Goal: Task Accomplishment & Management: Manage account settings

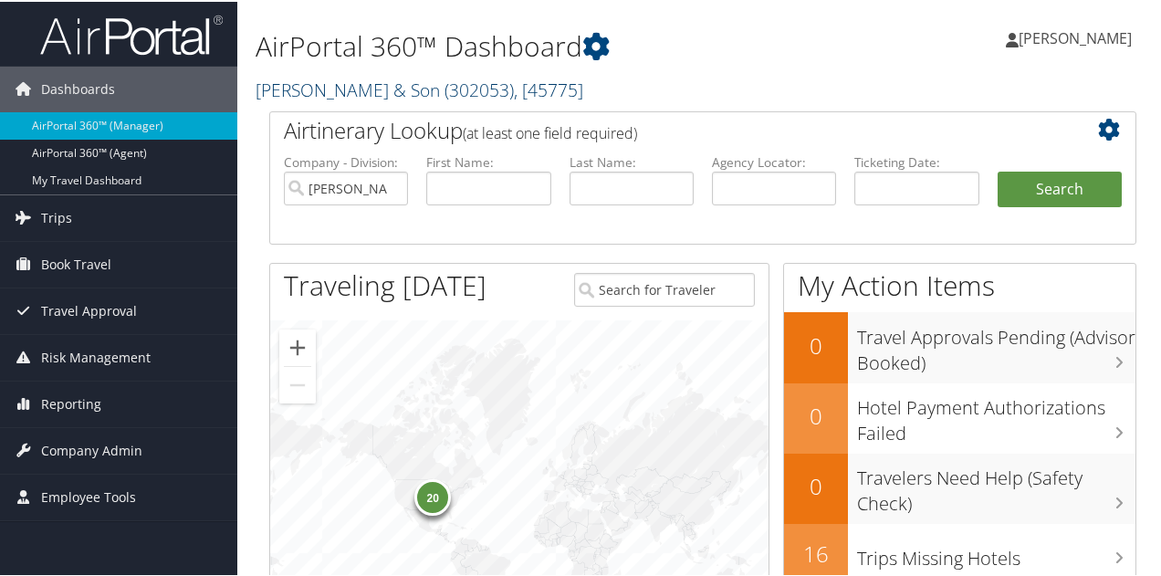
click at [373, 86] on link "[PERSON_NAME] & Son ( 302053 ) , [ 45775 ]" at bounding box center [420, 88] width 328 height 25
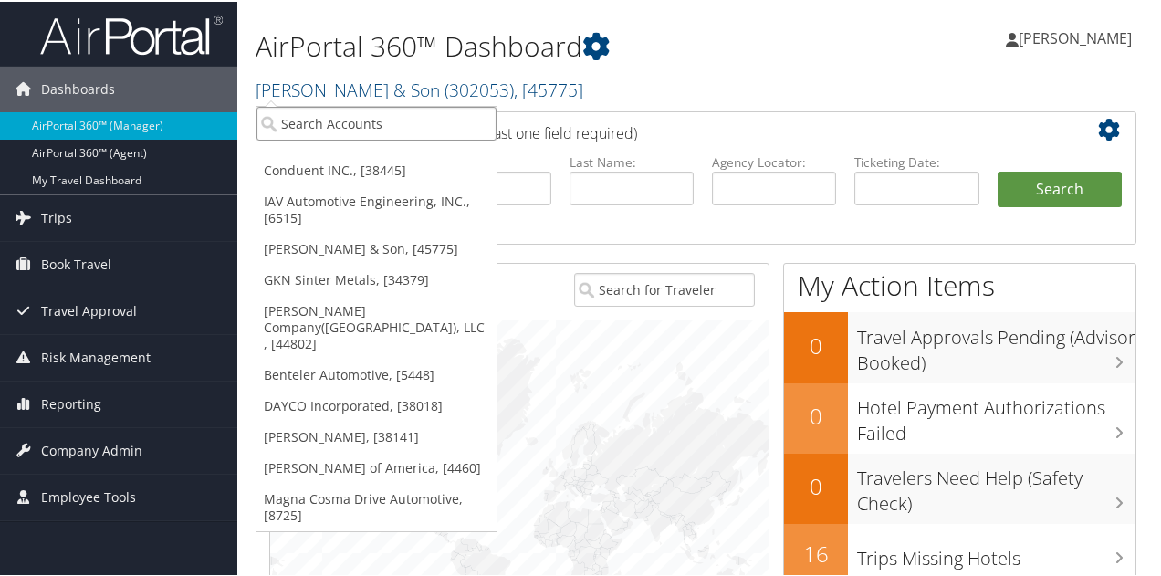
click at [358, 115] on input "search" at bounding box center [377, 122] width 240 height 34
type input "dayco"
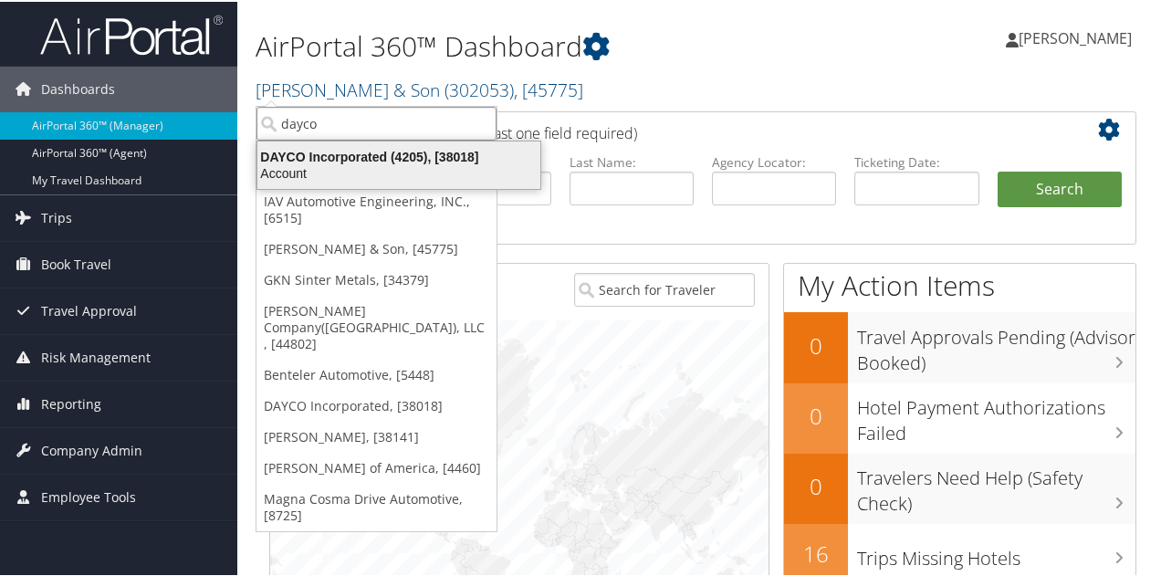
click at [323, 163] on div "Account" at bounding box center [398, 171] width 305 height 16
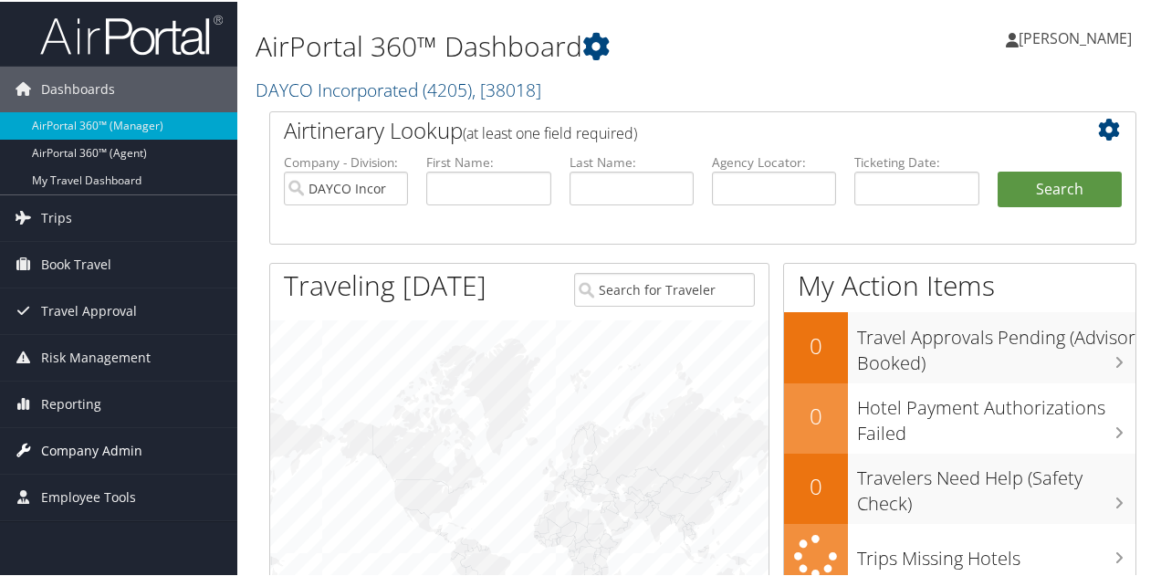
click at [89, 441] on span "Company Admin" at bounding box center [91, 449] width 101 height 46
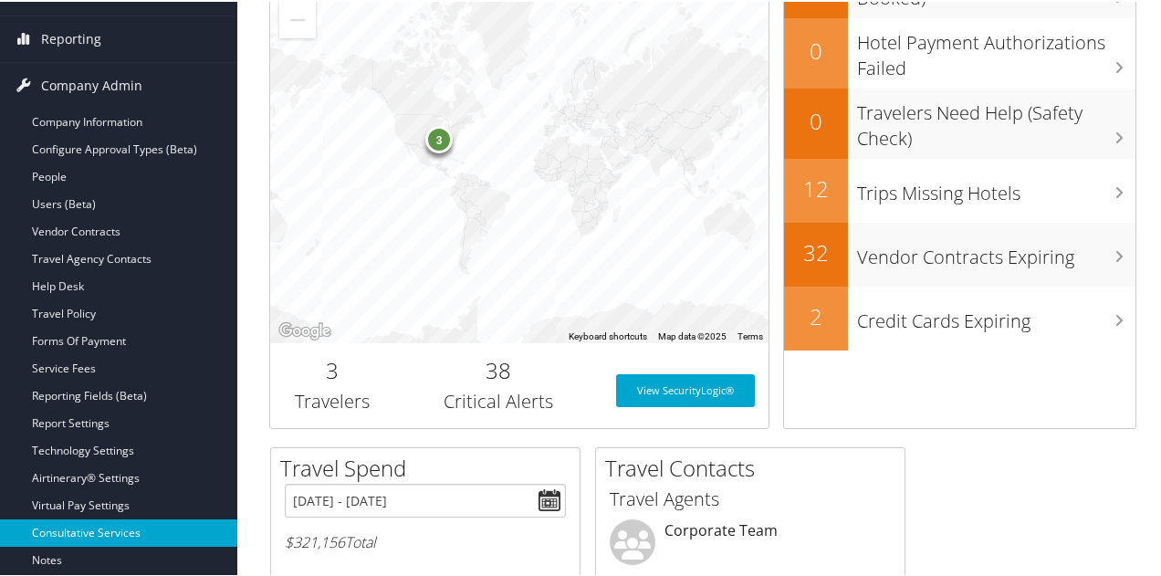
scroll to position [456, 0]
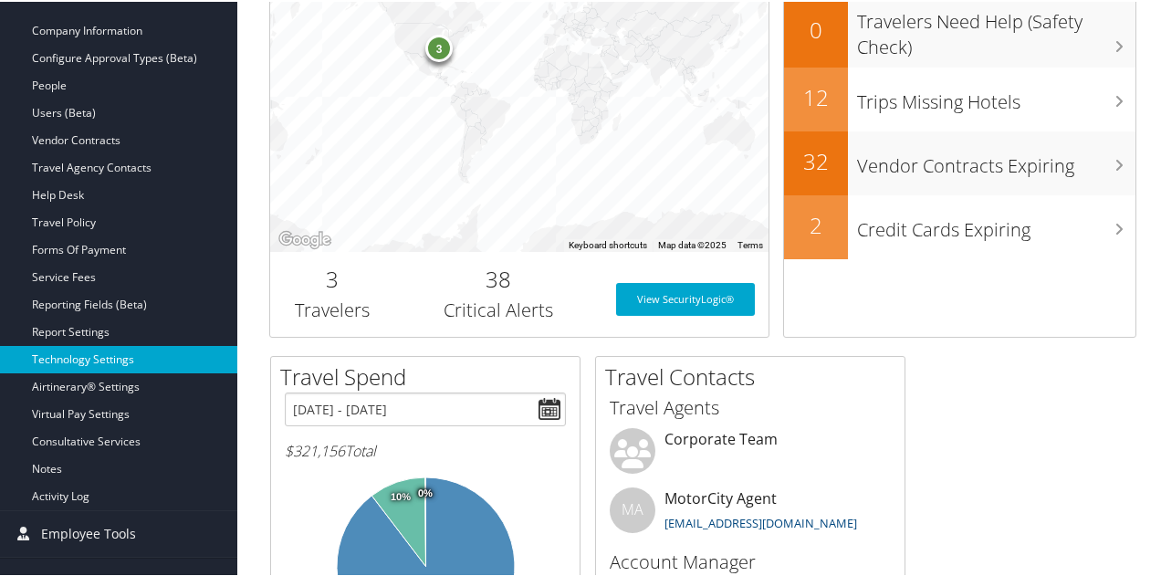
click at [104, 348] on link "Technology Settings" at bounding box center [118, 357] width 237 height 27
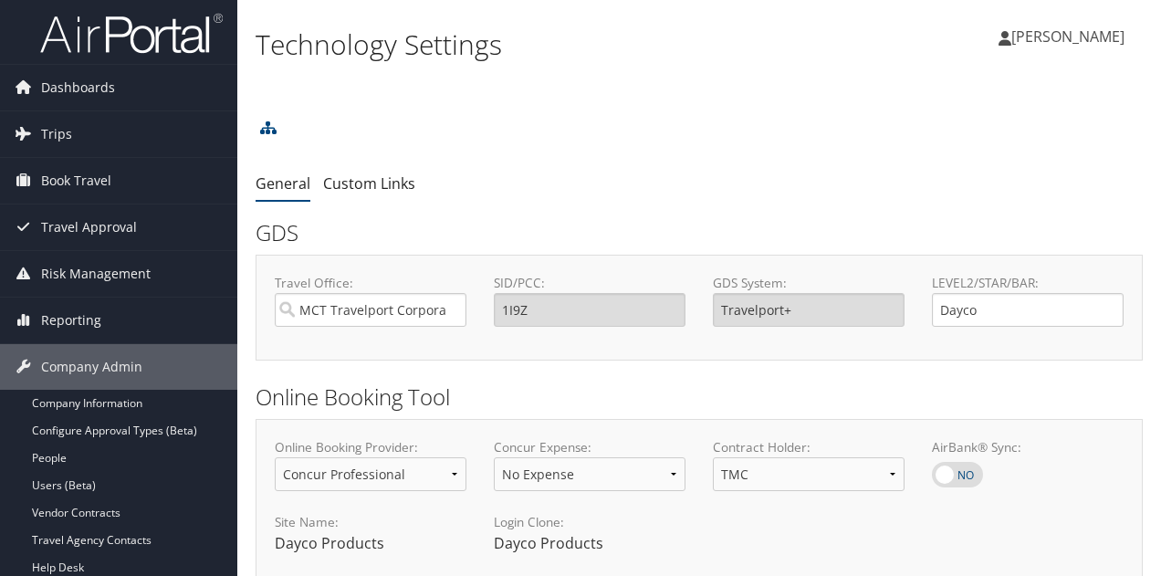
select select "4"
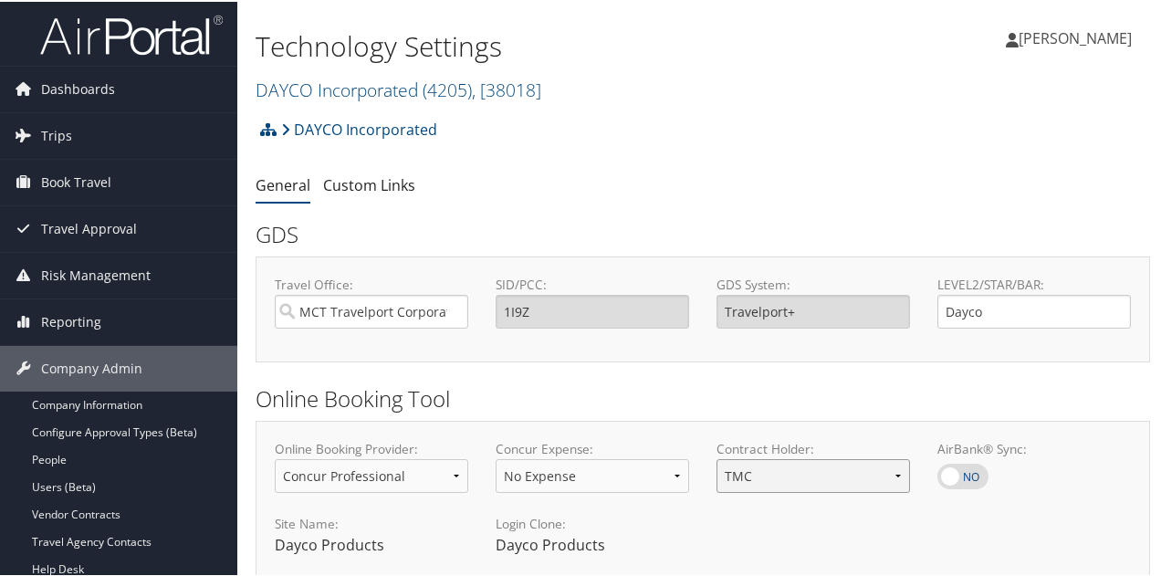
click at [887, 477] on select "Client TMC" at bounding box center [814, 474] width 194 height 34
click at [844, 396] on h2 "Online Booking Tool" at bounding box center [703, 397] width 895 height 31
click at [307, 86] on link "DAYCO Incorporated ( 4205 ) , [ 38018 ]" at bounding box center [399, 88] width 286 height 25
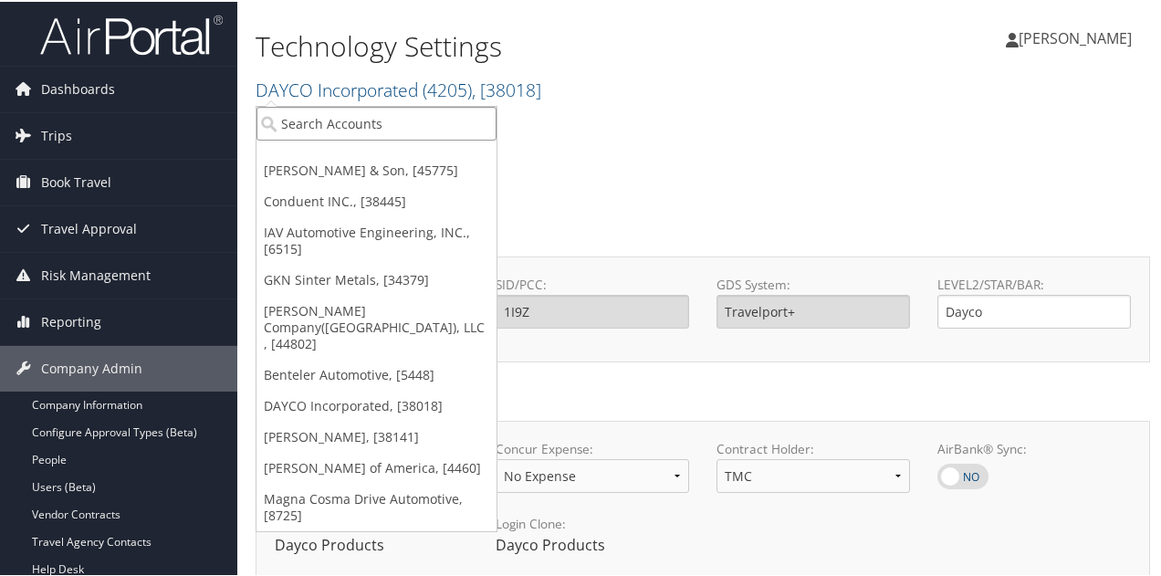
click at [304, 120] on input "search" at bounding box center [377, 122] width 240 height 34
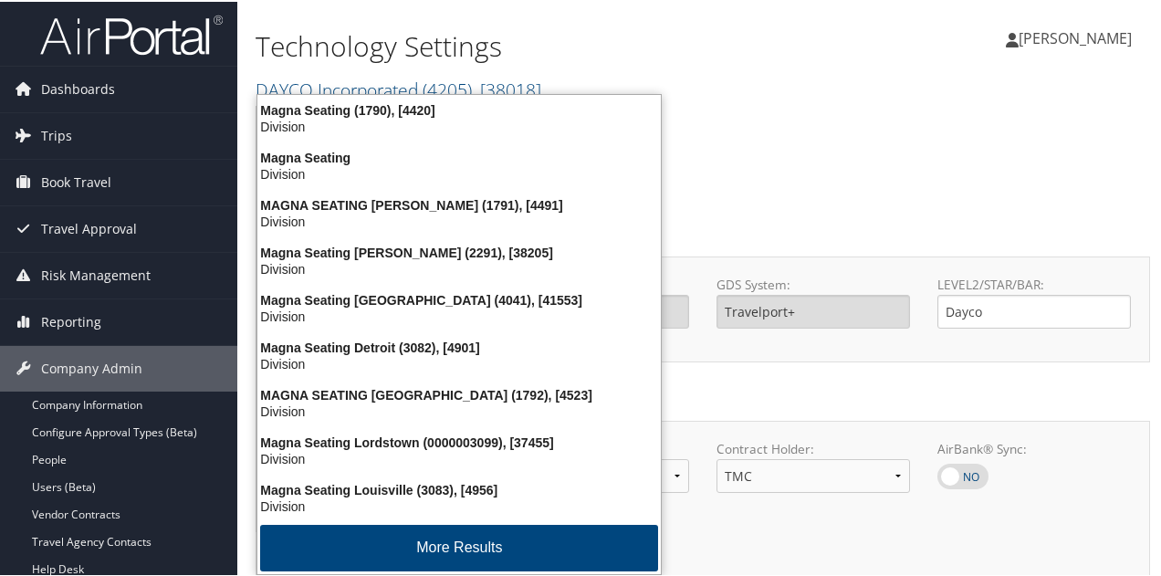
type input "magna seating all"
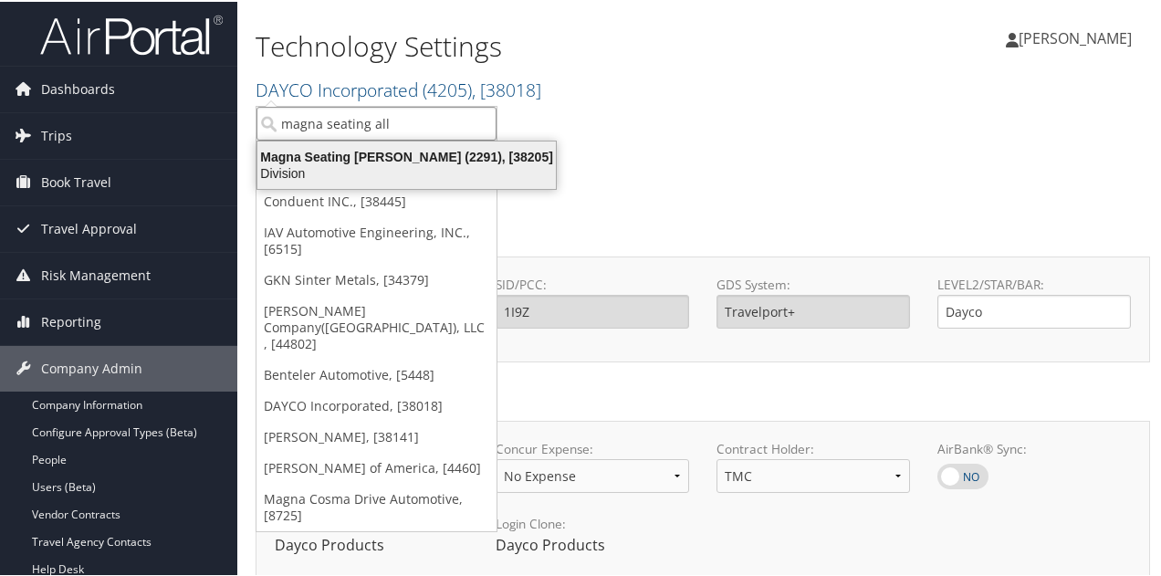
click at [316, 156] on div "Magna Seating Allende (2291), [38205]" at bounding box center [406, 155] width 320 height 16
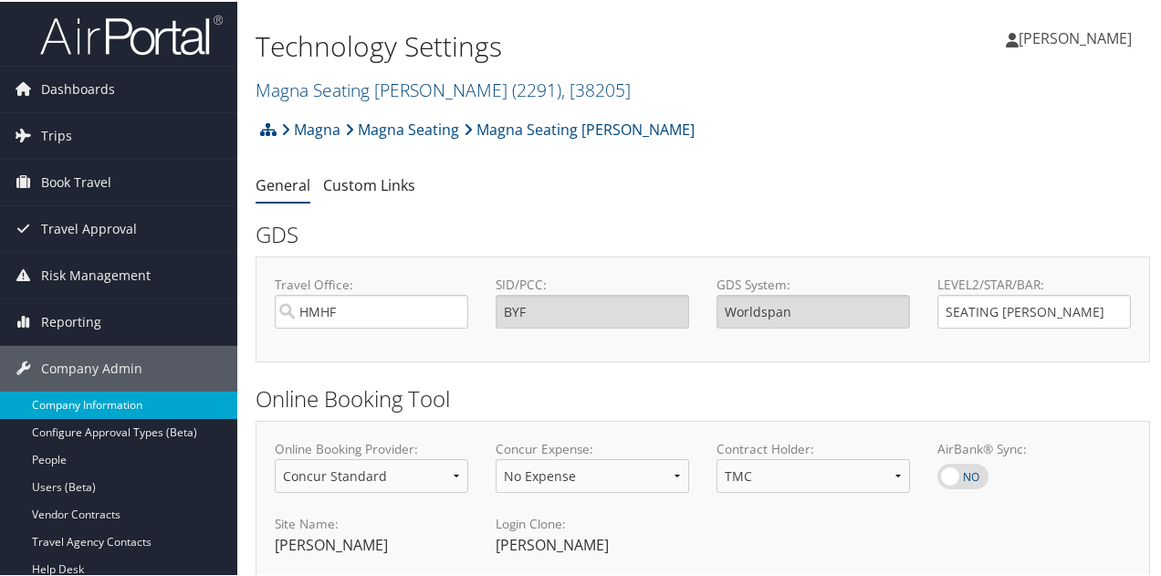
click at [99, 396] on link "Company Information" at bounding box center [118, 403] width 237 height 27
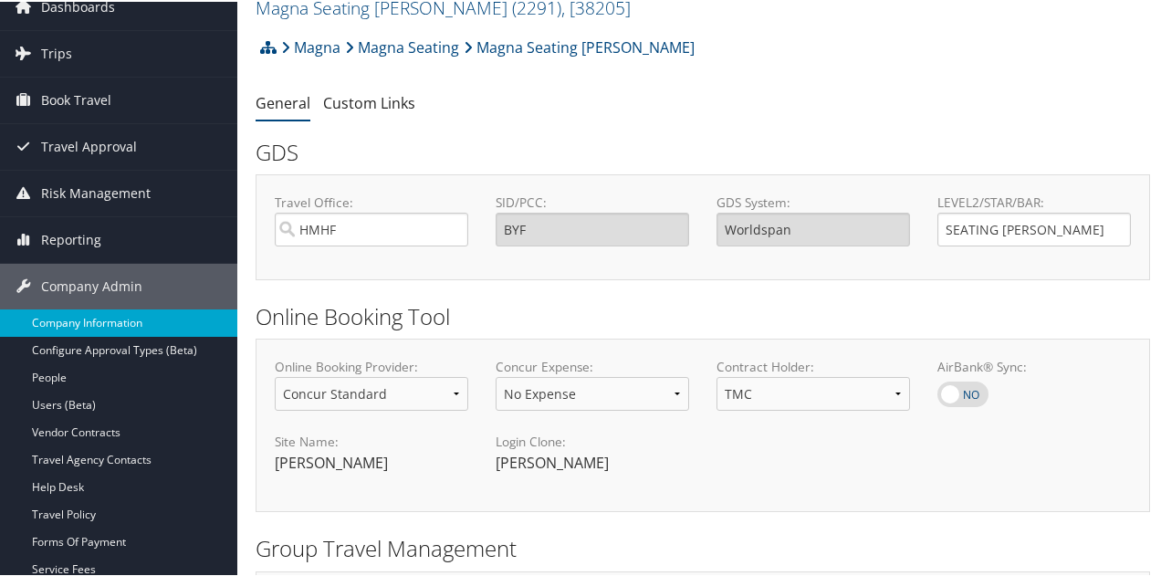
scroll to position [183, 0]
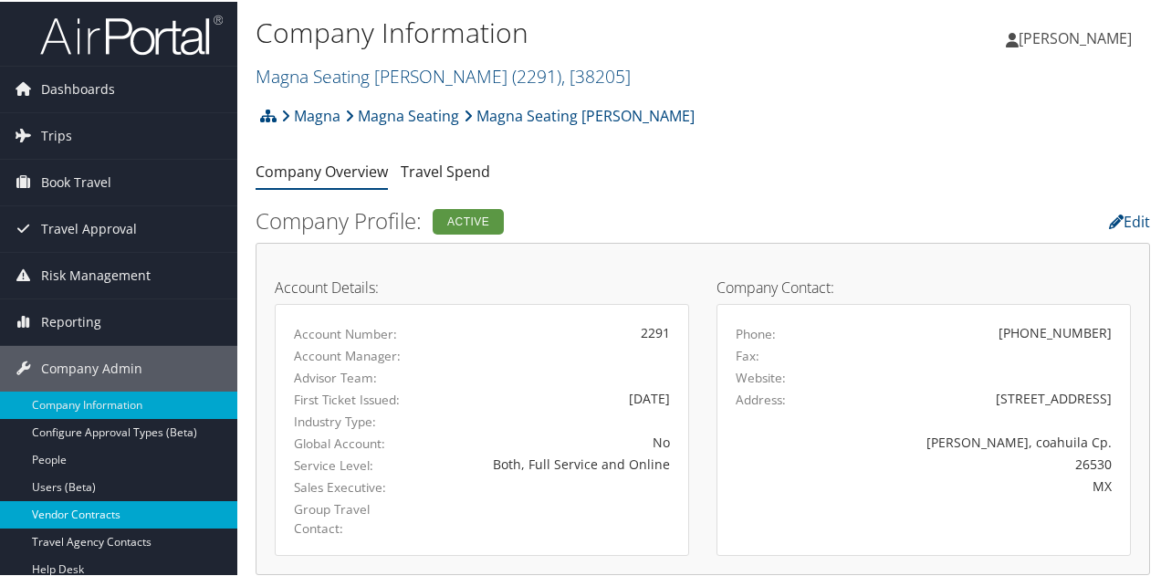
click at [86, 505] on link "Vendor Contracts" at bounding box center [118, 512] width 237 height 27
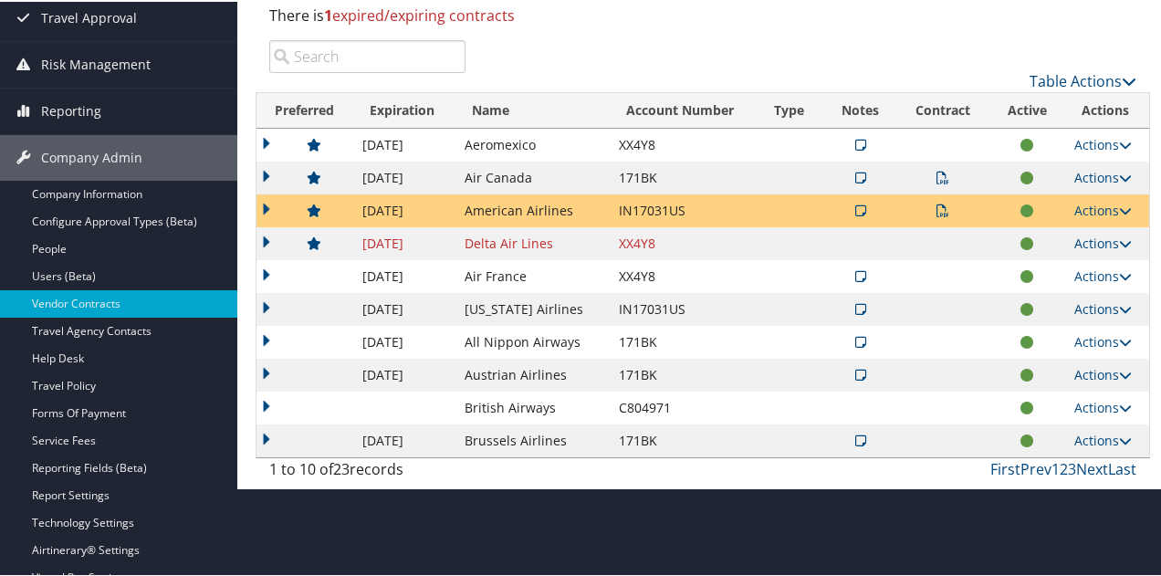
scroll to position [183, 0]
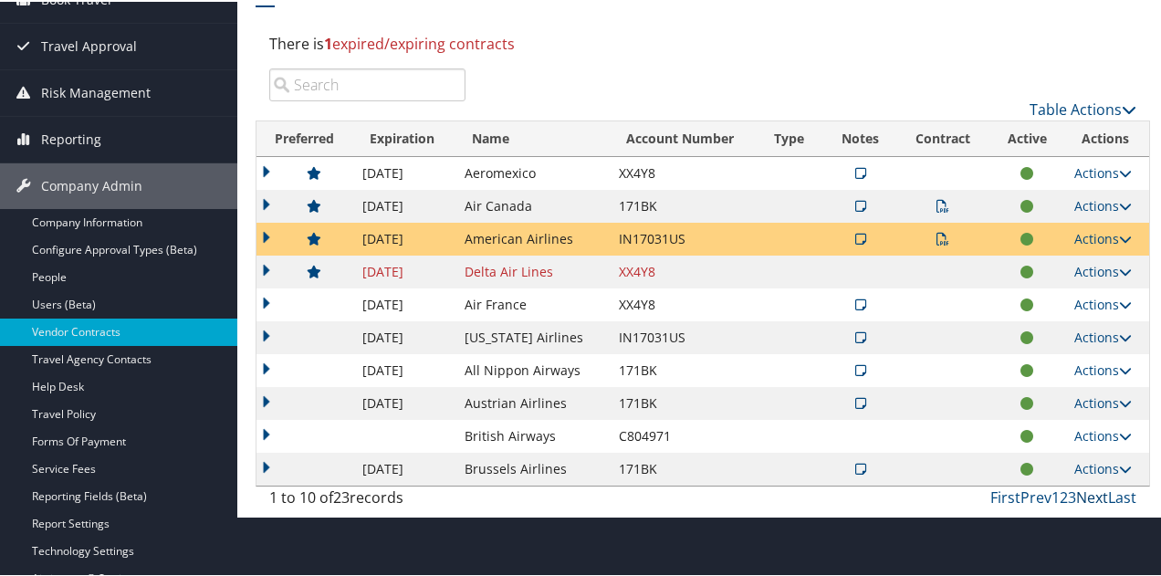
click at [1083, 490] on link "Next" at bounding box center [1092, 496] width 32 height 20
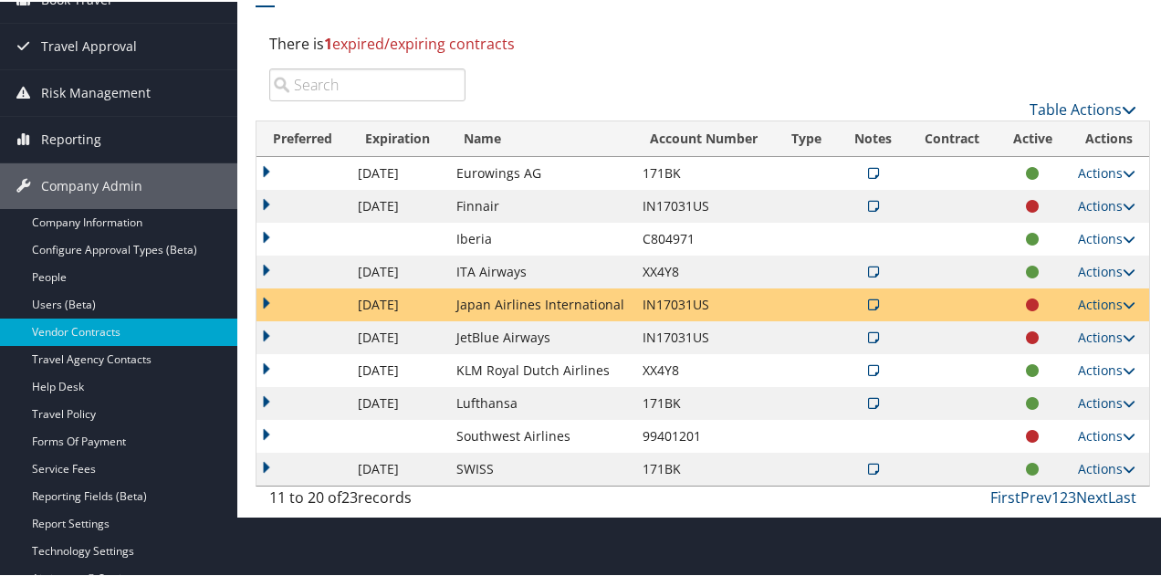
scroll to position [274, 0]
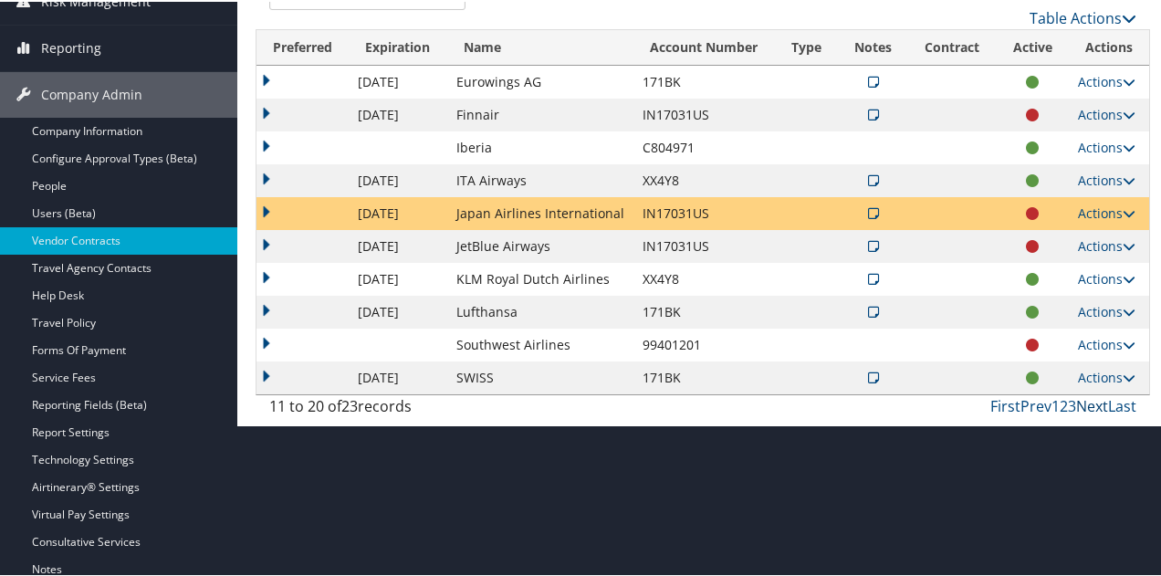
click at [1081, 409] on link "Next" at bounding box center [1092, 404] width 32 height 20
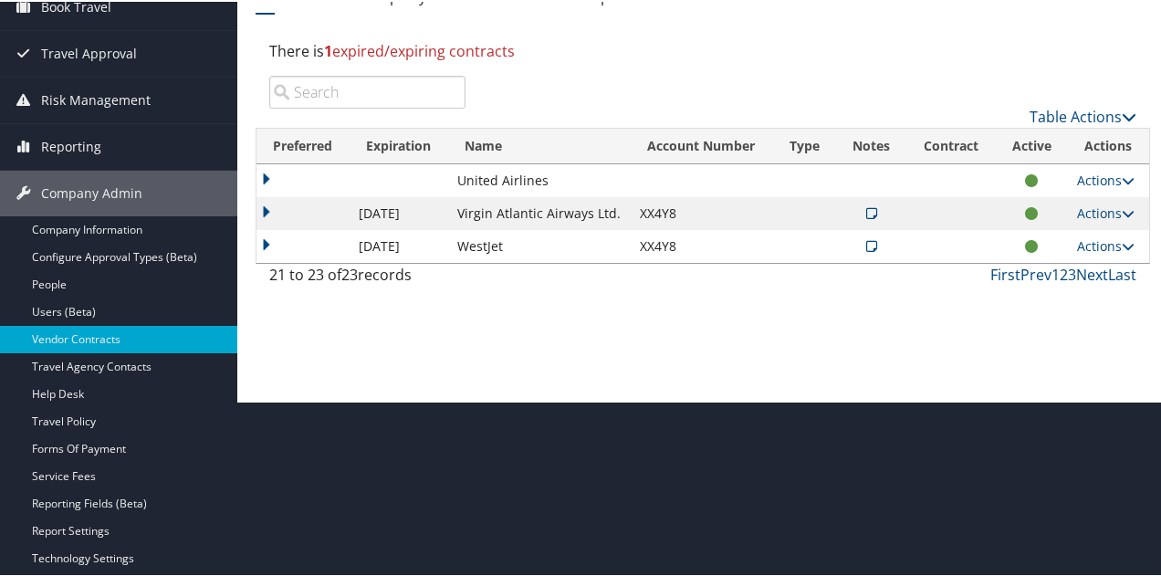
scroll to position [0, 0]
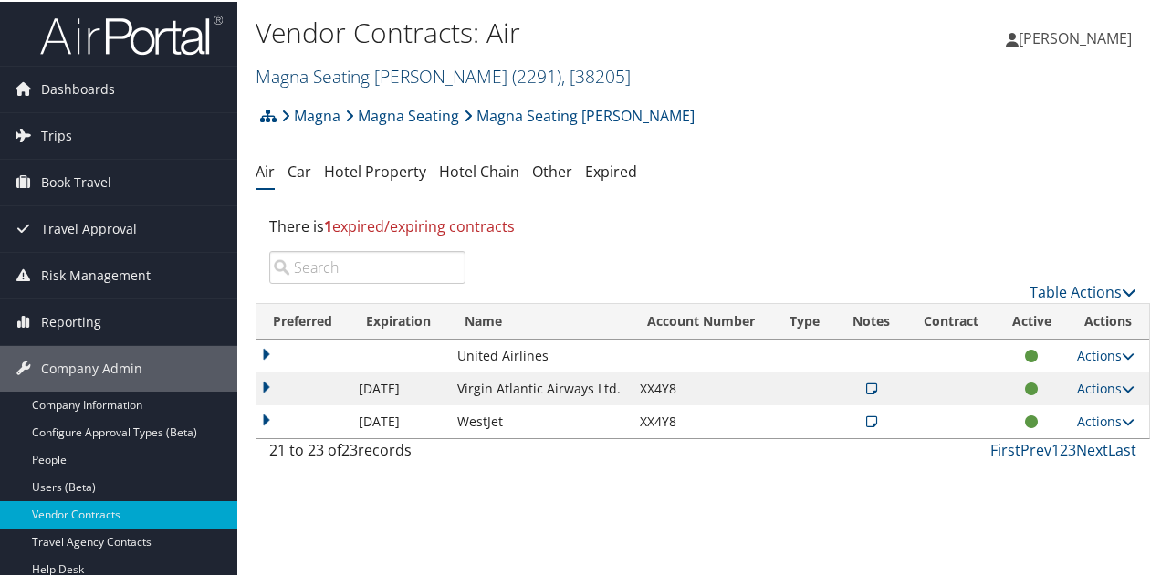
click at [377, 79] on link "Magna Seating Allende ( 2291 ) , [ 38205 ]" at bounding box center [443, 74] width 375 height 25
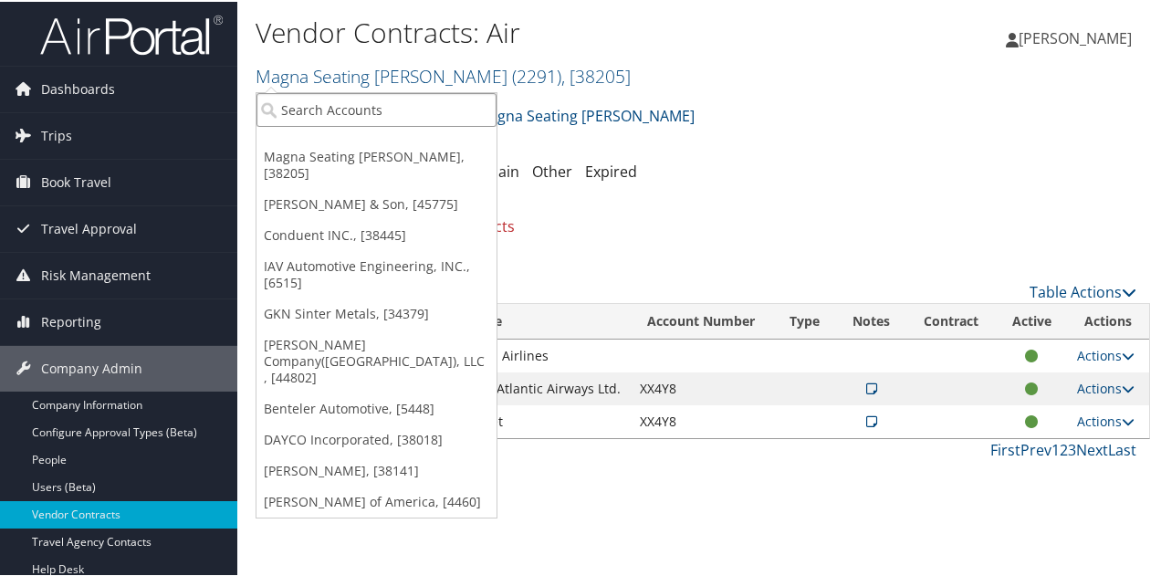
click at [363, 106] on input "search" at bounding box center [377, 108] width 240 height 34
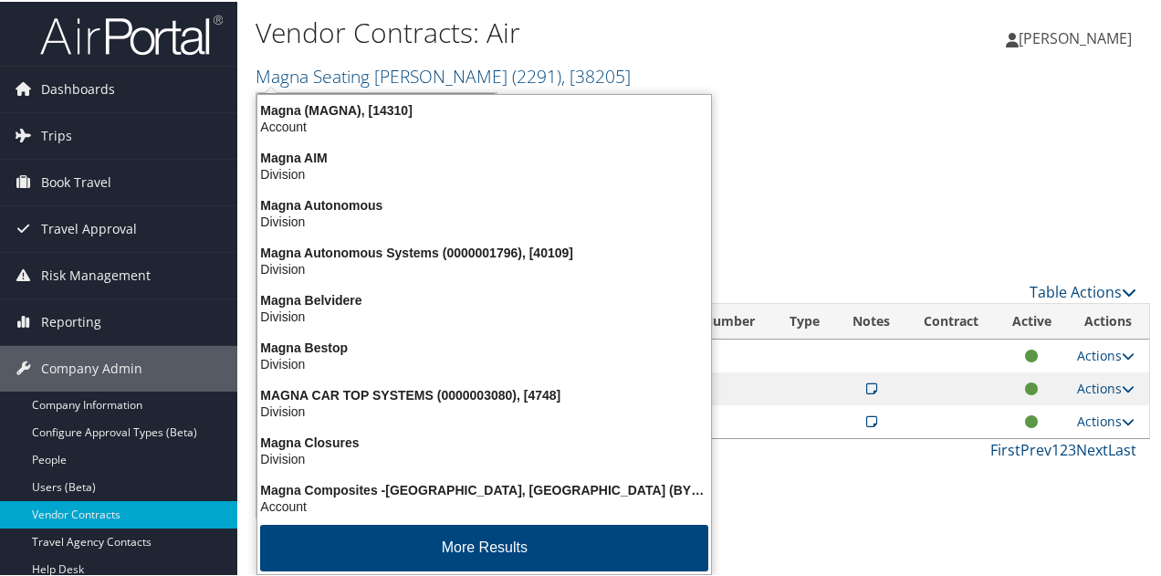
type input "magna powertrain"
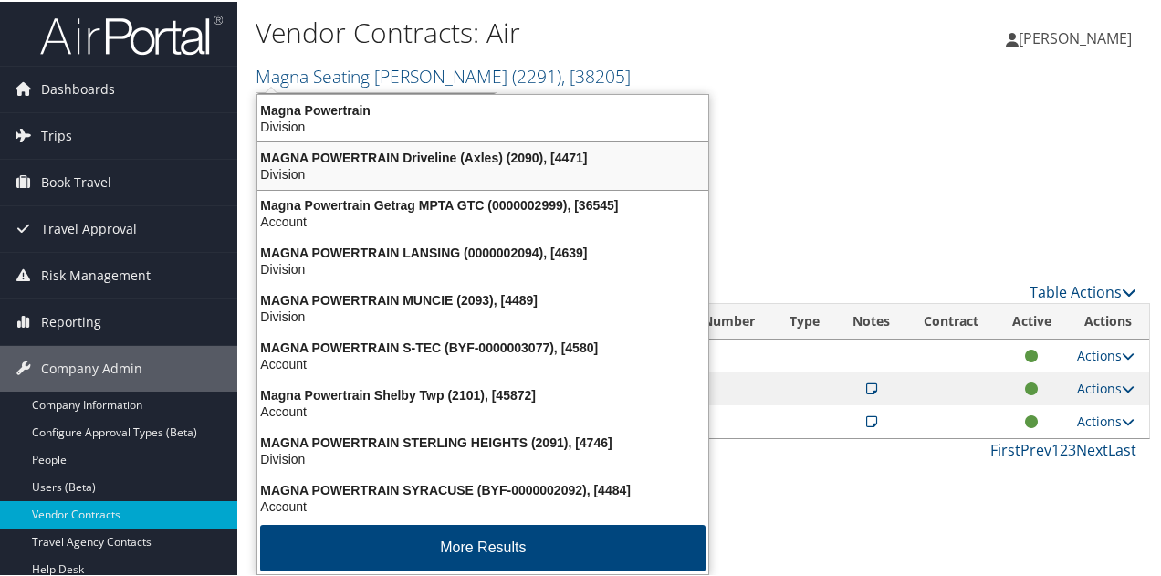
click at [395, 152] on div "MAGNA POWERTRAIN Driveline (Axles) (2090), [4471]" at bounding box center [482, 156] width 473 height 16
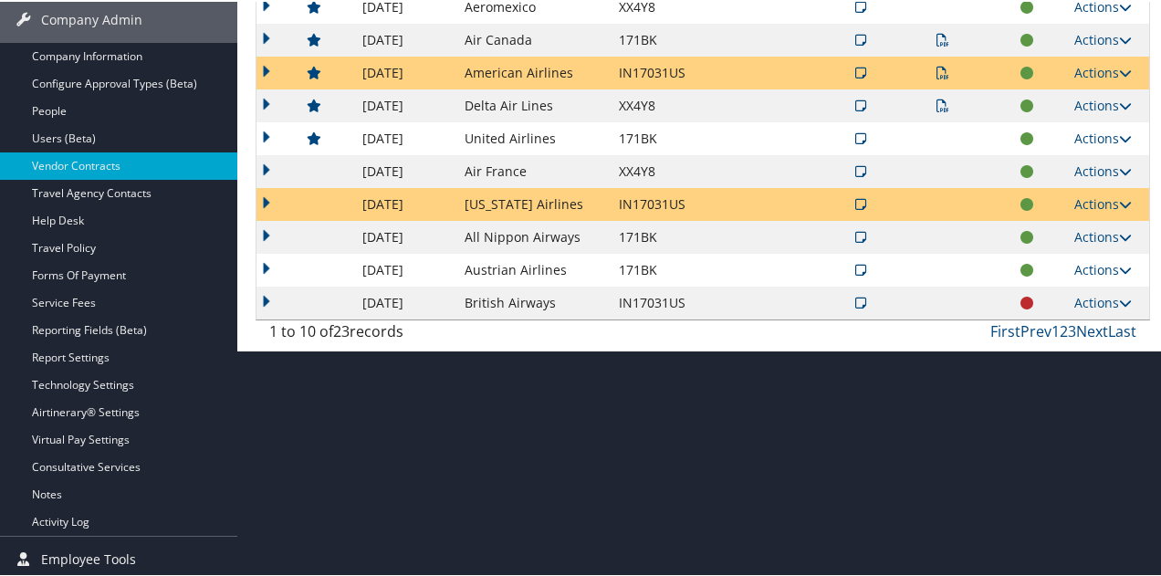
scroll to position [351, 0]
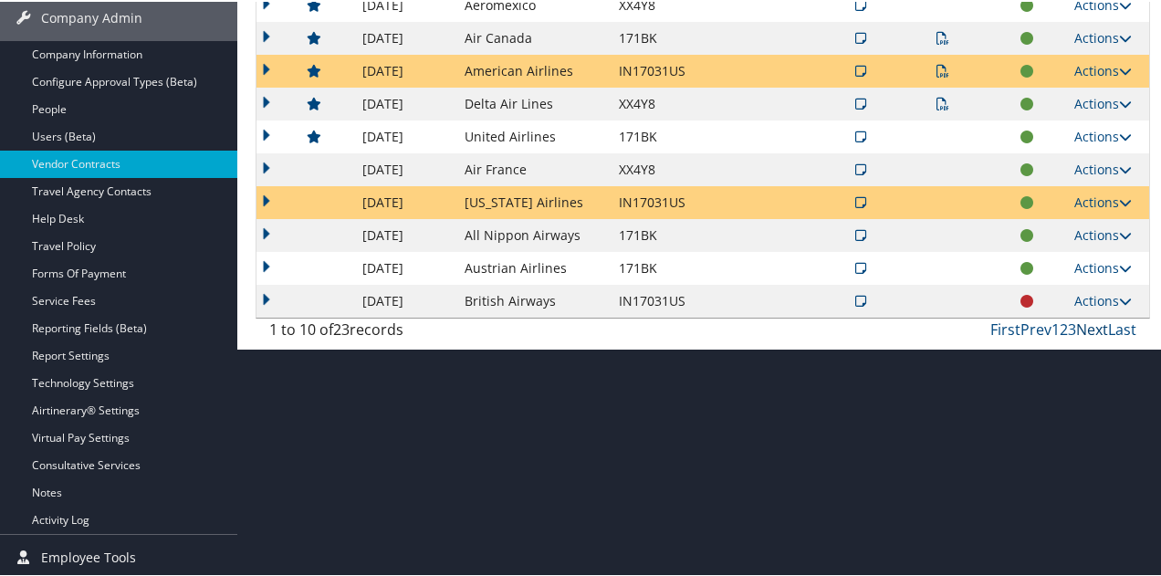
click at [1095, 321] on link "Next" at bounding box center [1092, 328] width 32 height 20
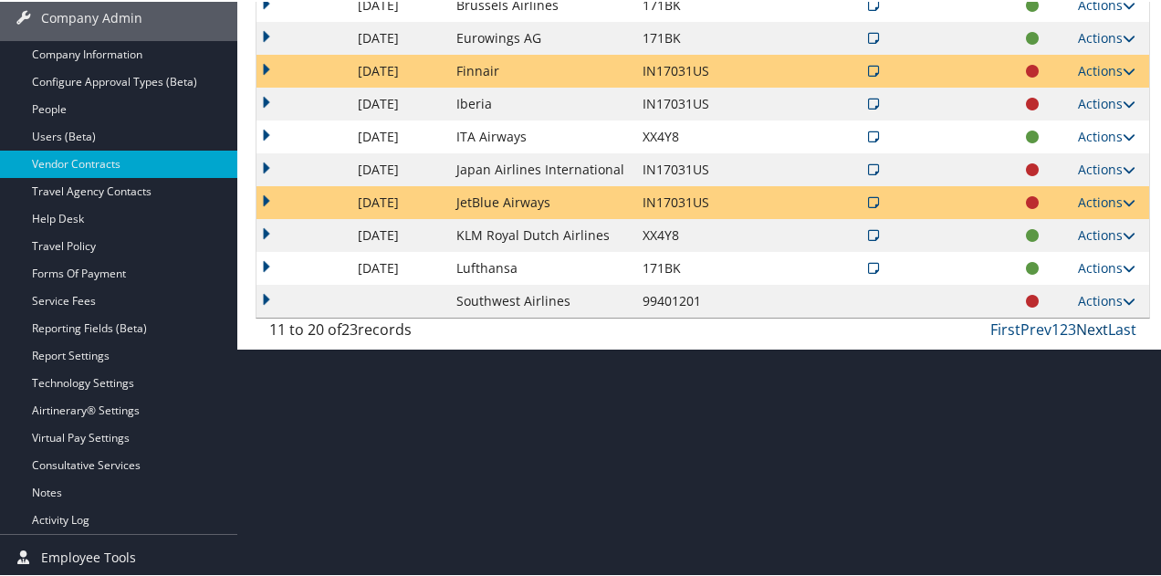
click at [1095, 321] on link "Next" at bounding box center [1092, 328] width 32 height 20
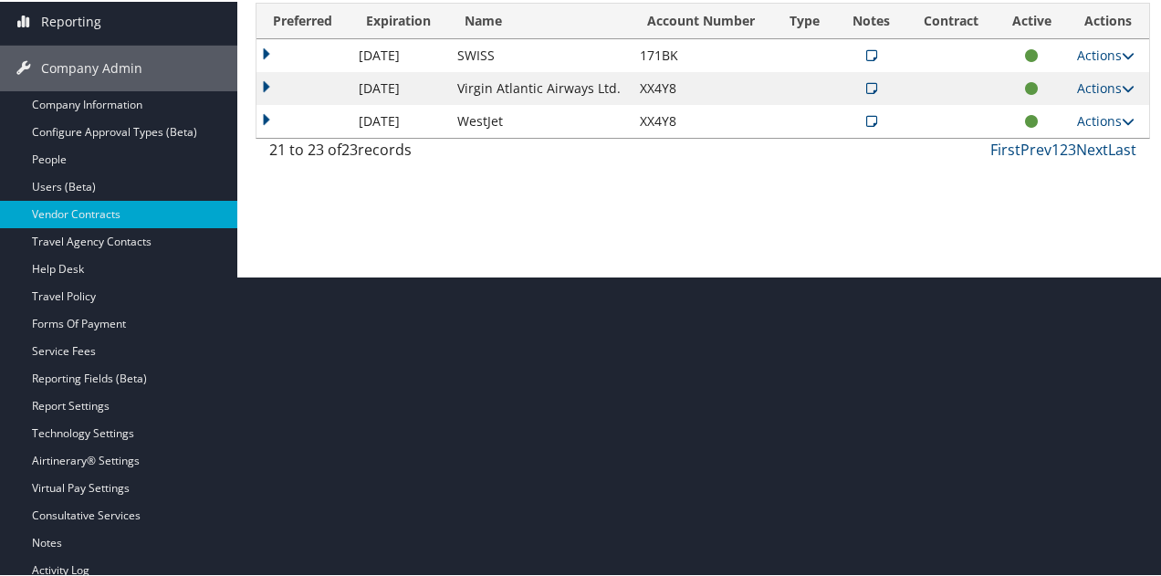
scroll to position [259, 0]
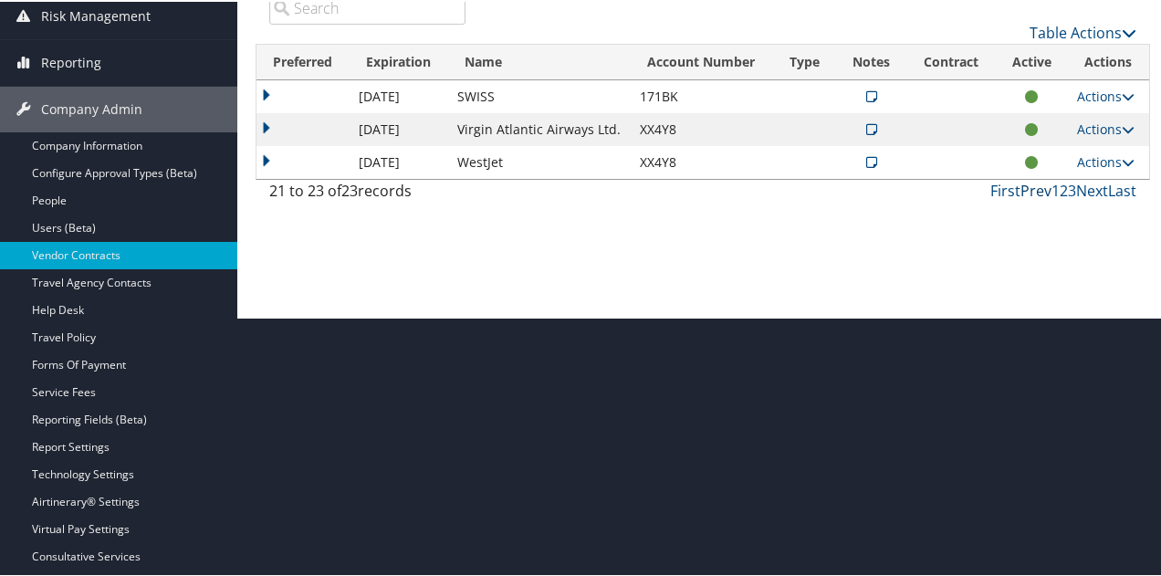
click at [1032, 185] on link "Prev" at bounding box center [1036, 189] width 31 height 20
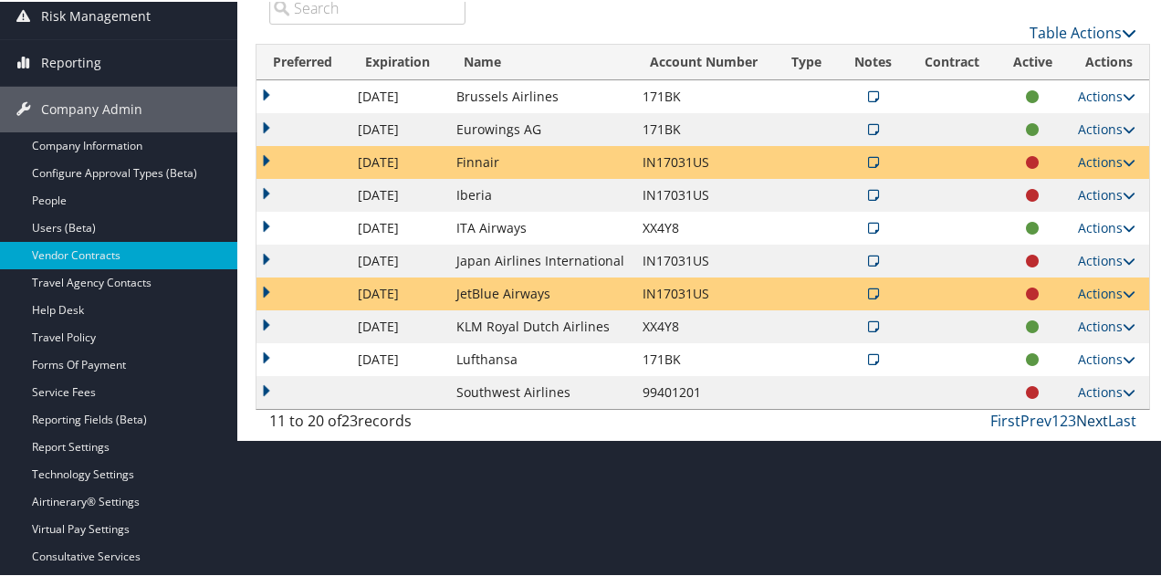
click at [1088, 417] on link "Next" at bounding box center [1092, 419] width 32 height 20
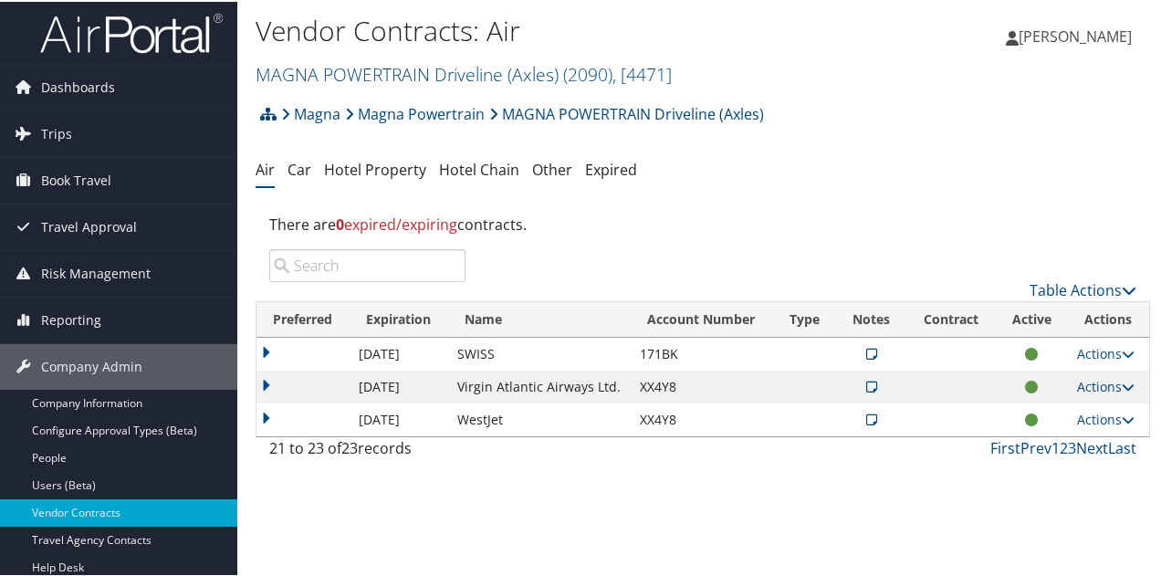
scroll to position [0, 0]
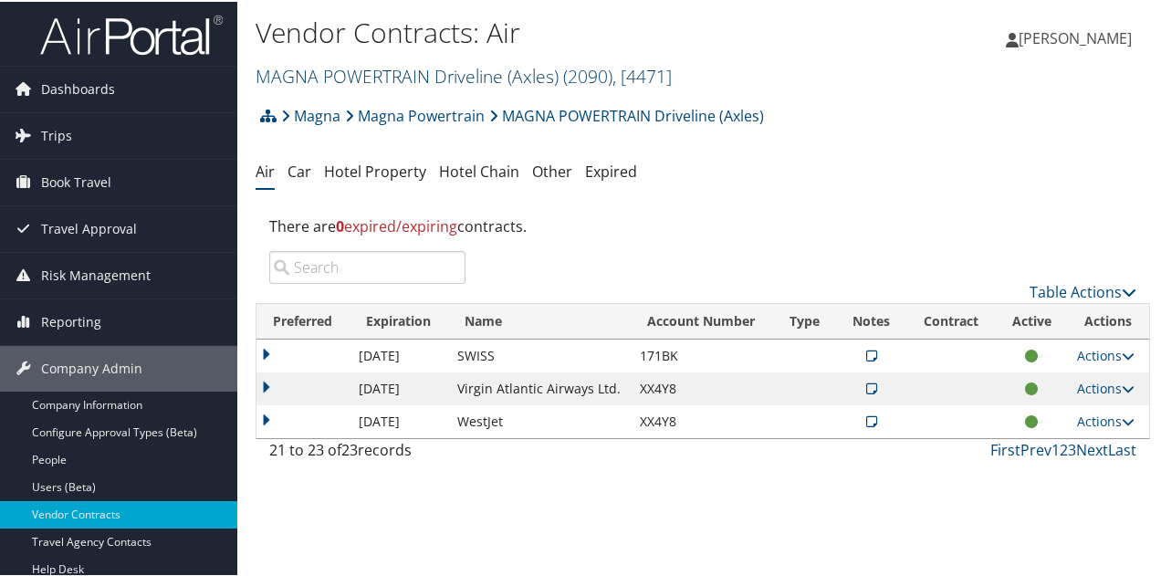
click at [336, 68] on link "MAGNA POWERTRAIN Driveline (Axles) ( 2090 ) , [ 4471 ]" at bounding box center [464, 74] width 416 height 25
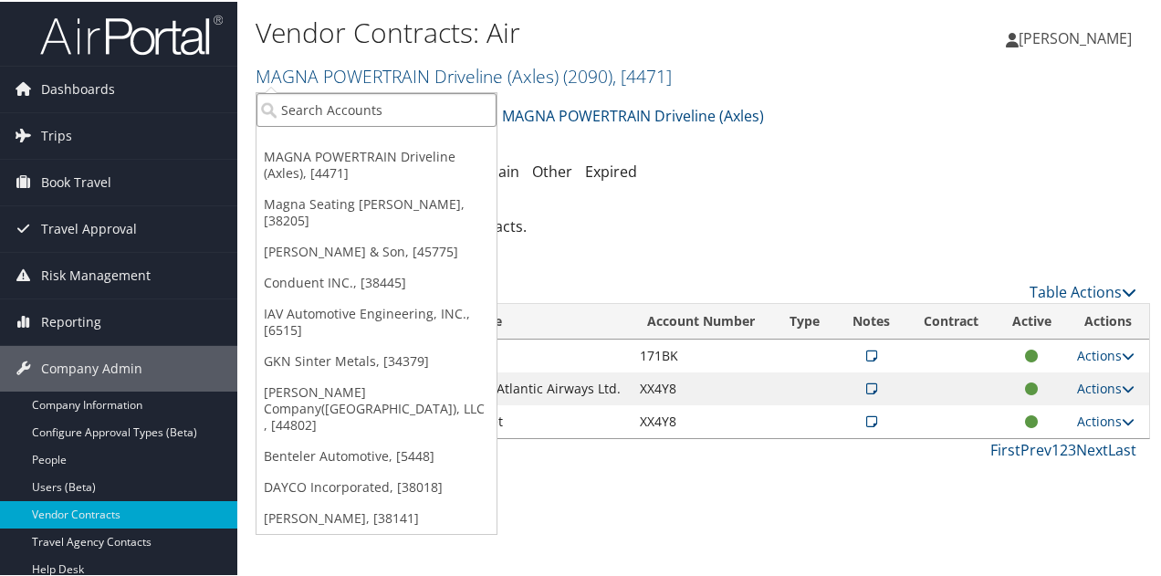
click at [326, 109] on input "search" at bounding box center [377, 108] width 240 height 34
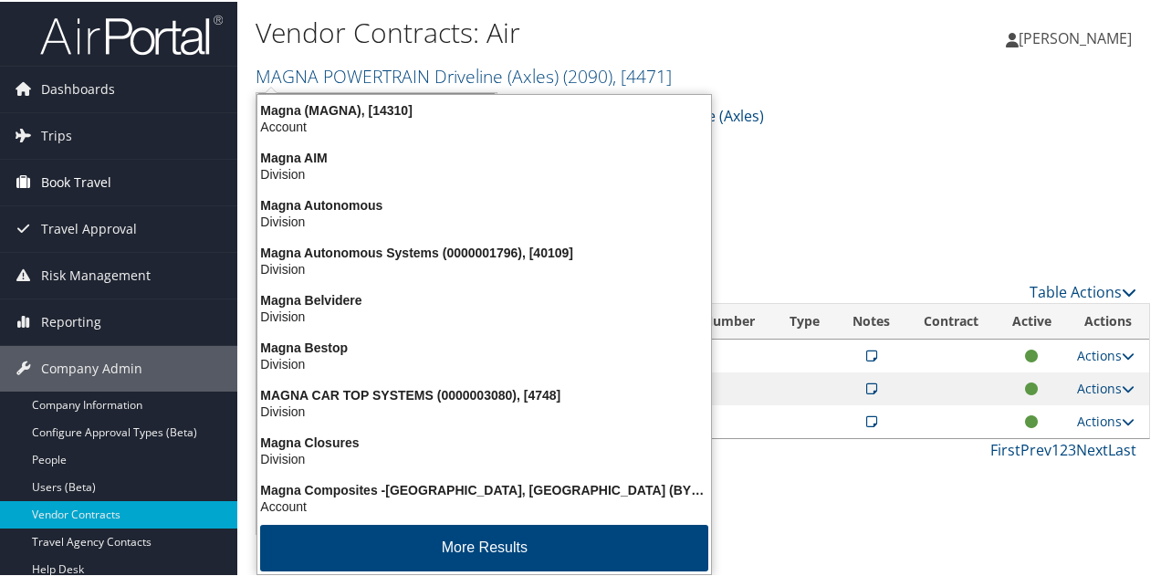
type input "magna seat"
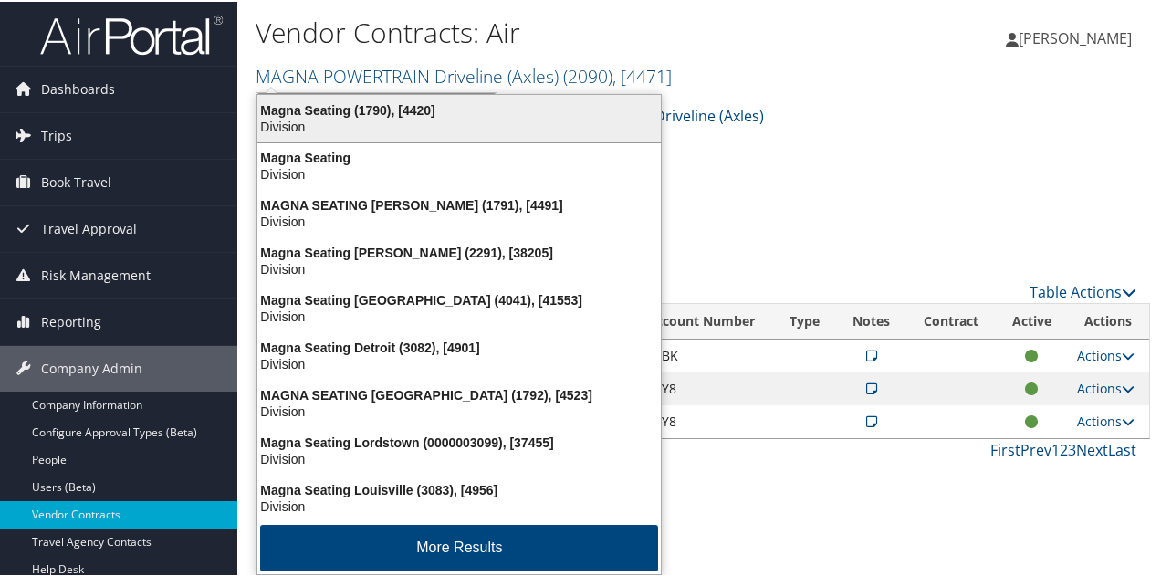
click at [283, 122] on div "Division" at bounding box center [458, 125] width 425 height 16
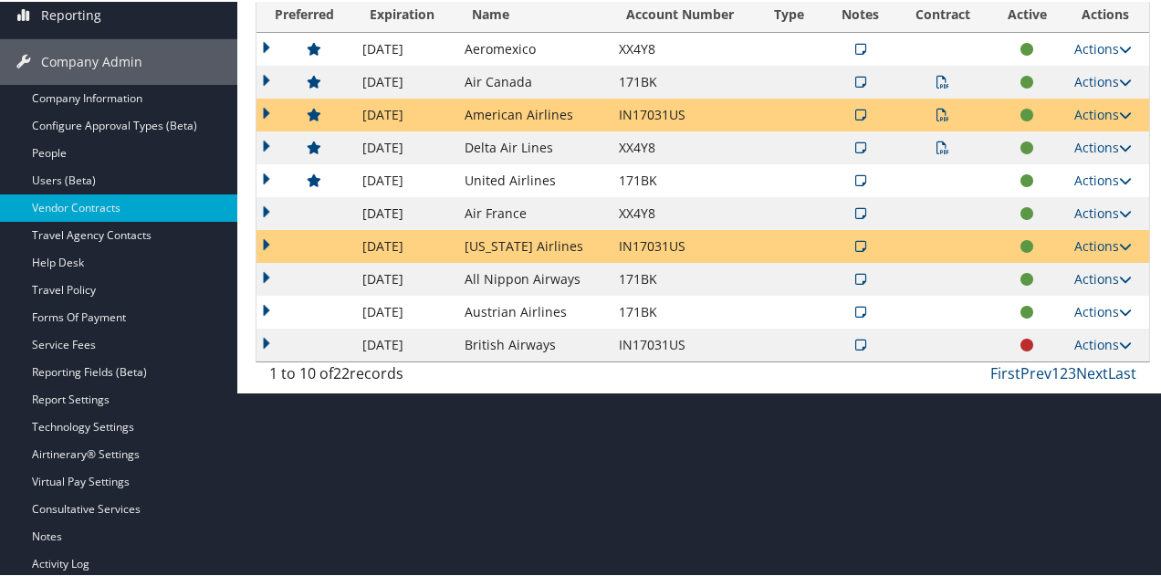
scroll to position [351, 0]
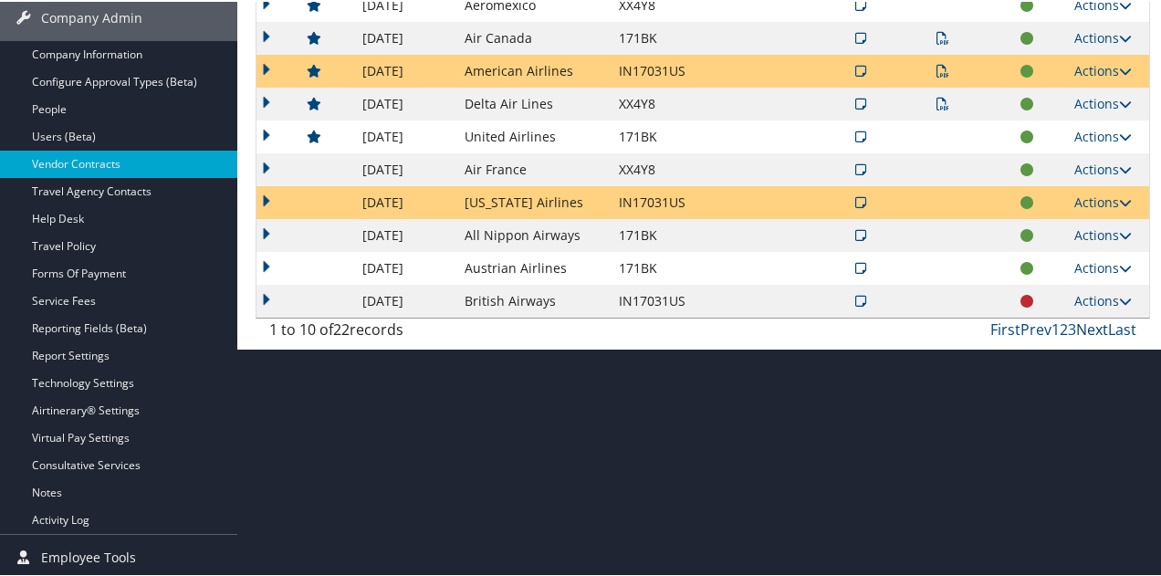
click at [1089, 324] on link "Next" at bounding box center [1092, 328] width 32 height 20
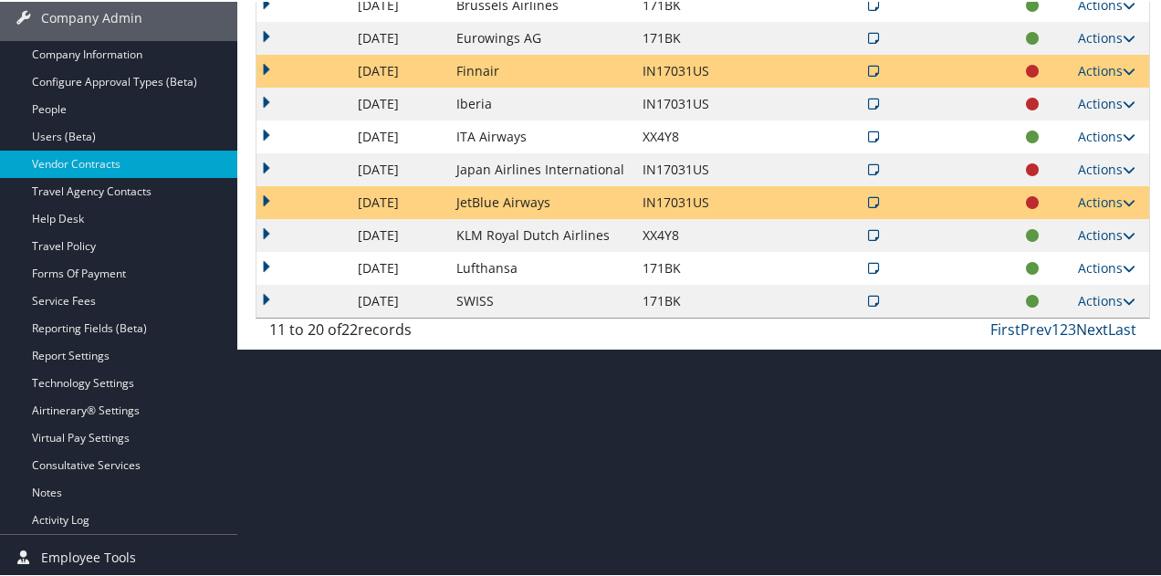
click at [1089, 324] on link "Next" at bounding box center [1092, 328] width 32 height 20
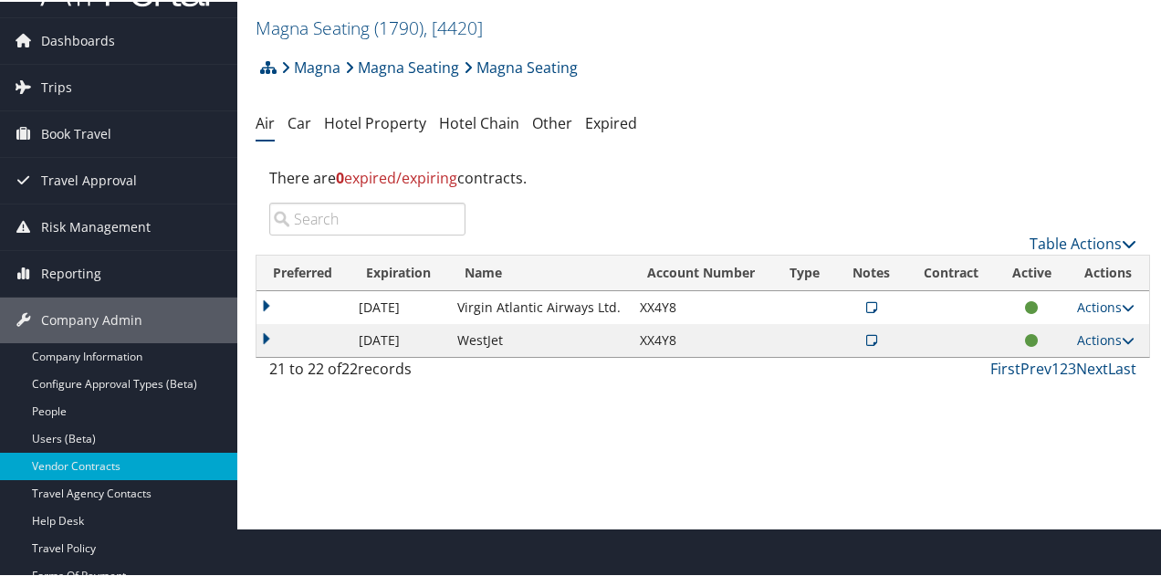
scroll to position [0, 0]
